Goal: Navigation & Orientation: Find specific page/section

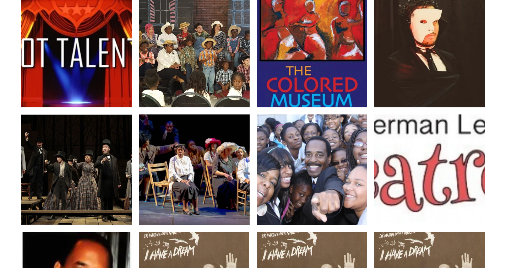
scroll to position [6691, 0]
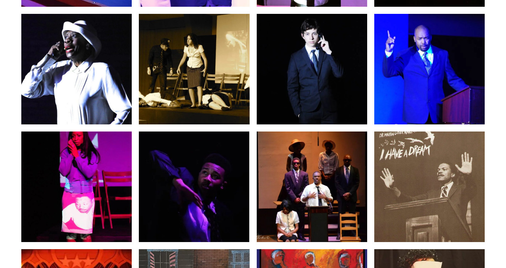
scroll to position [217, 0]
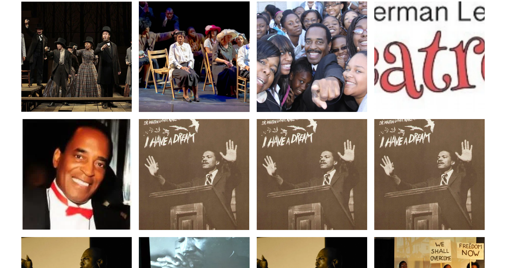
scroll to position [2681, 0]
